Goal: Information Seeking & Learning: Learn about a topic

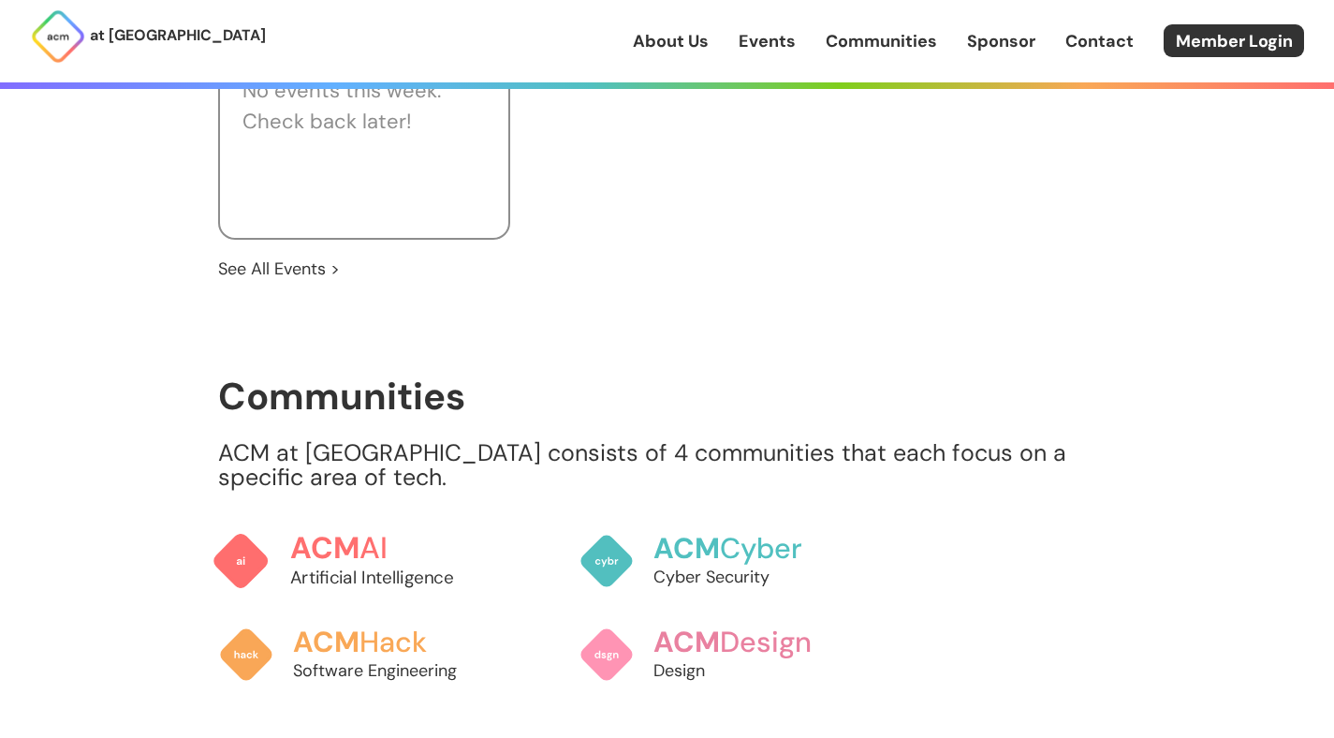
click at [339, 539] on span "ACM" at bounding box center [324, 547] width 70 height 38
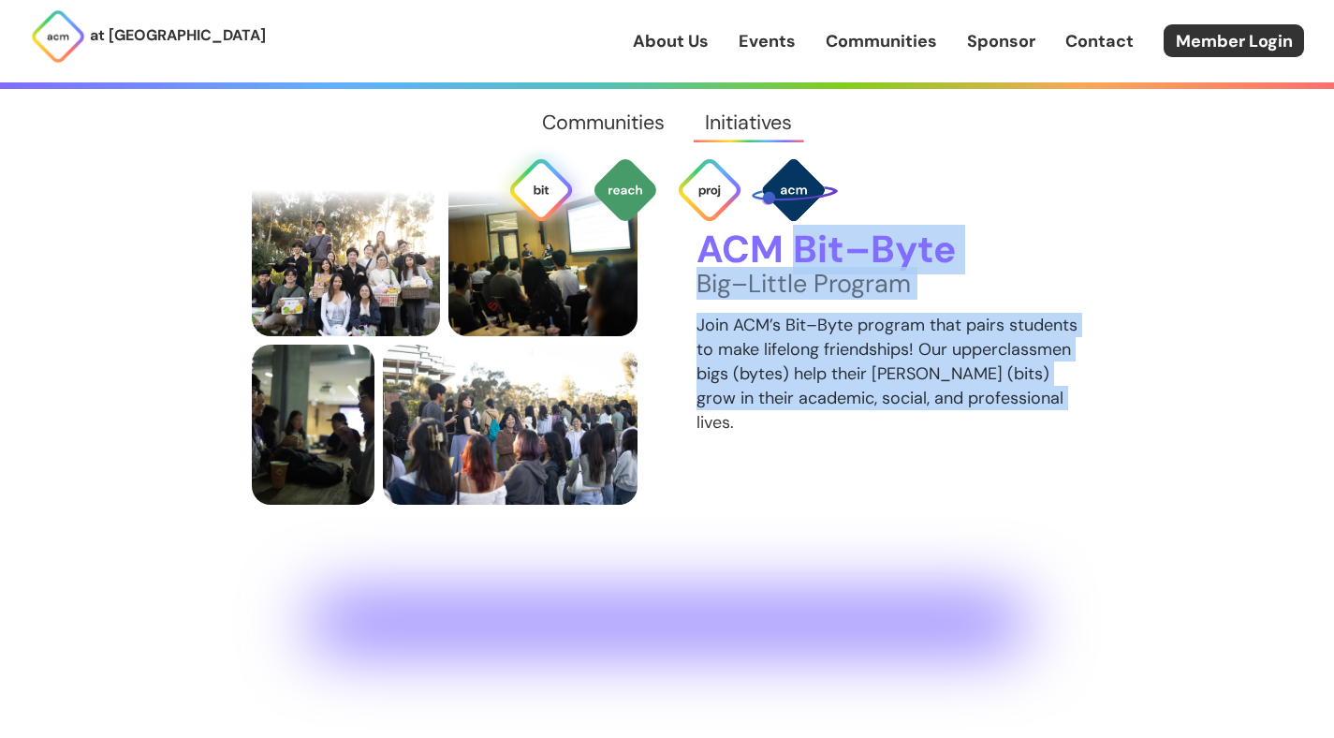
scroll to position [3558, 0]
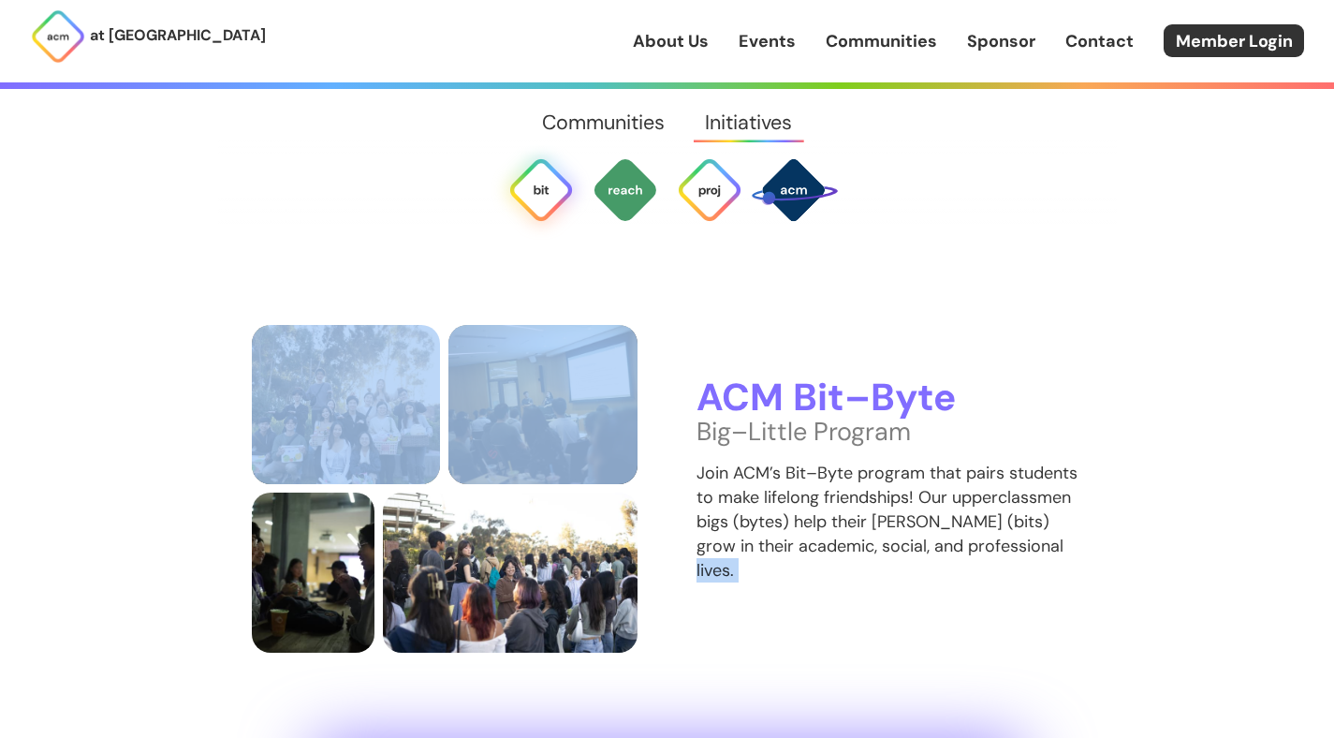
drag, startPoint x: 769, startPoint y: 364, endPoint x: 661, endPoint y: 268, distance: 144.5
click at [650, 269] on div "ACM Bit–Byte Big–Little Program Join ACM’s Bit–Byte program that pairs students…" at bounding box center [667, 437] width 899 height 649
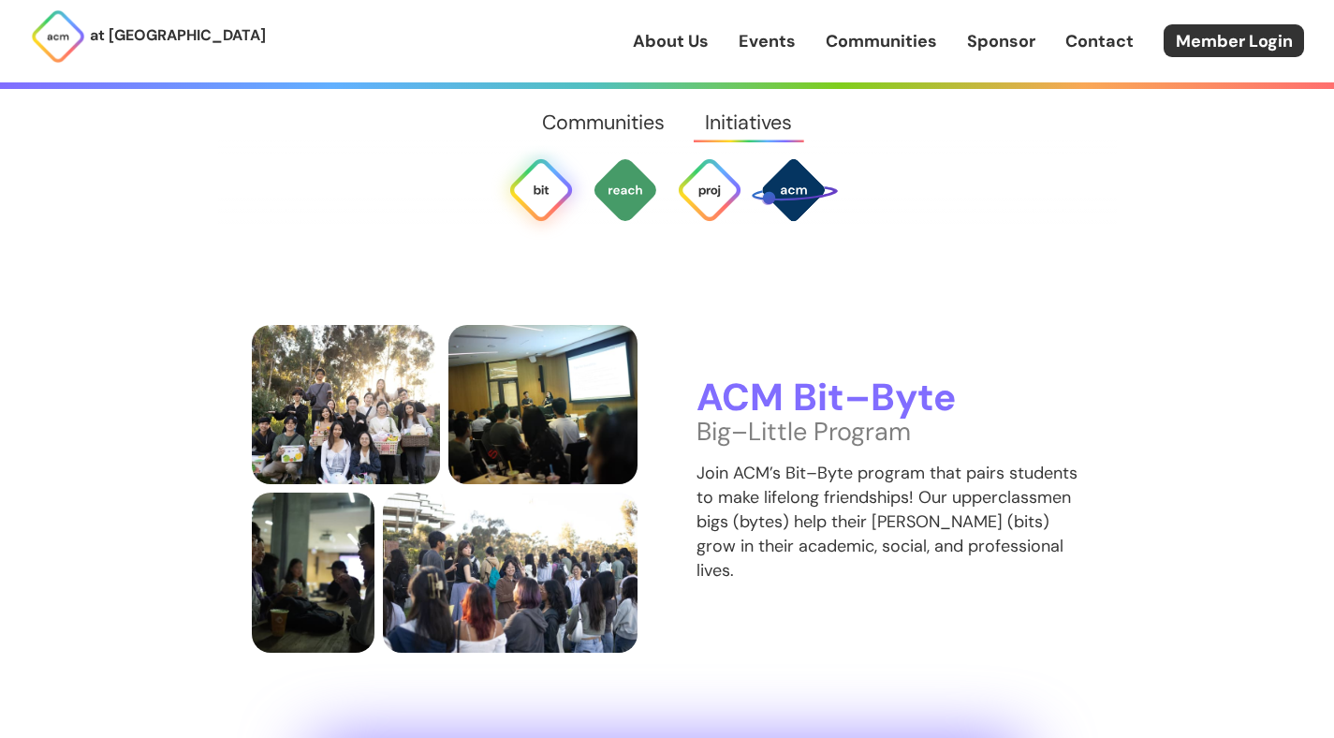
click at [953, 462] on p "Join ACM’s Bit–Byte program that pairs students to make lifelong friendships! O…" at bounding box center [890, 522] width 387 height 122
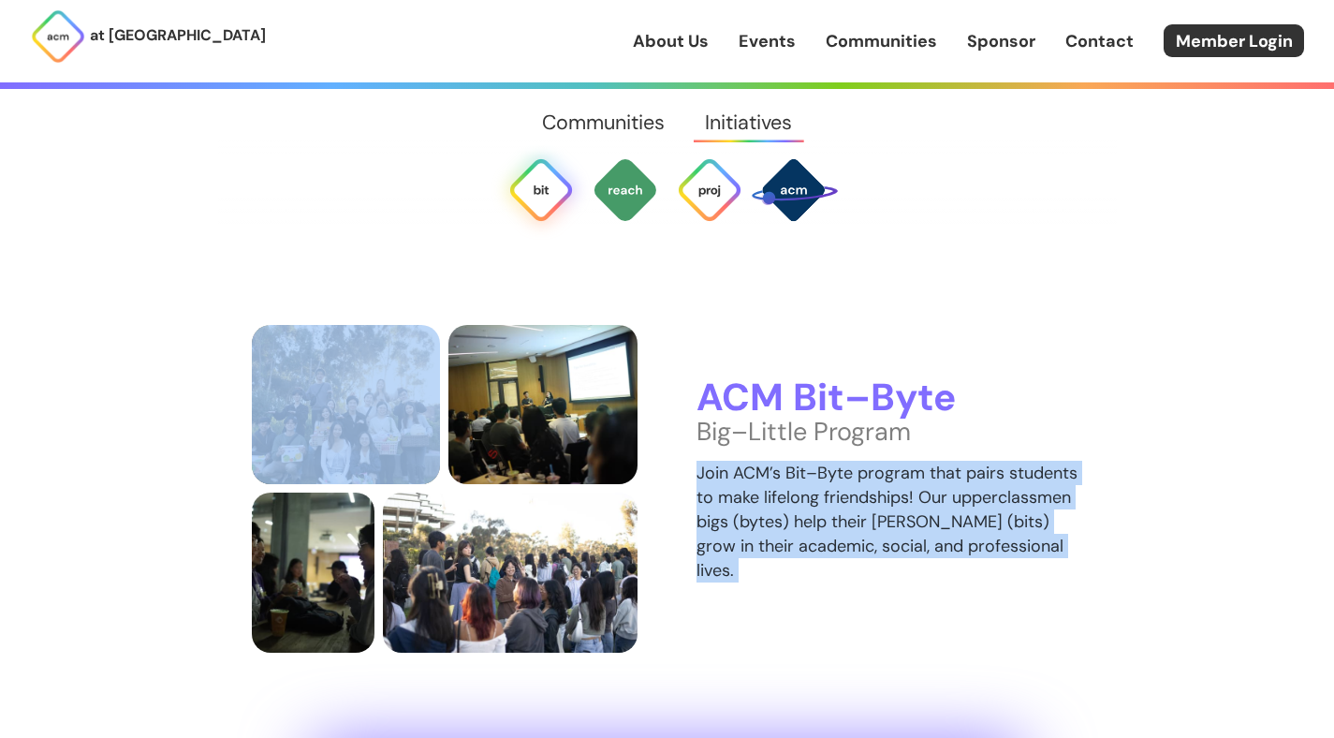
click at [953, 462] on p "Join ACM’s Bit–Byte program that pairs students to make lifelong friendships! O…" at bounding box center [890, 522] width 387 height 122
click at [950, 466] on p "Join ACM’s Bit–Byte program that pairs students to make lifelong friendships! O…" at bounding box center [890, 522] width 387 height 122
